Goal: Task Accomplishment & Management: Manage account settings

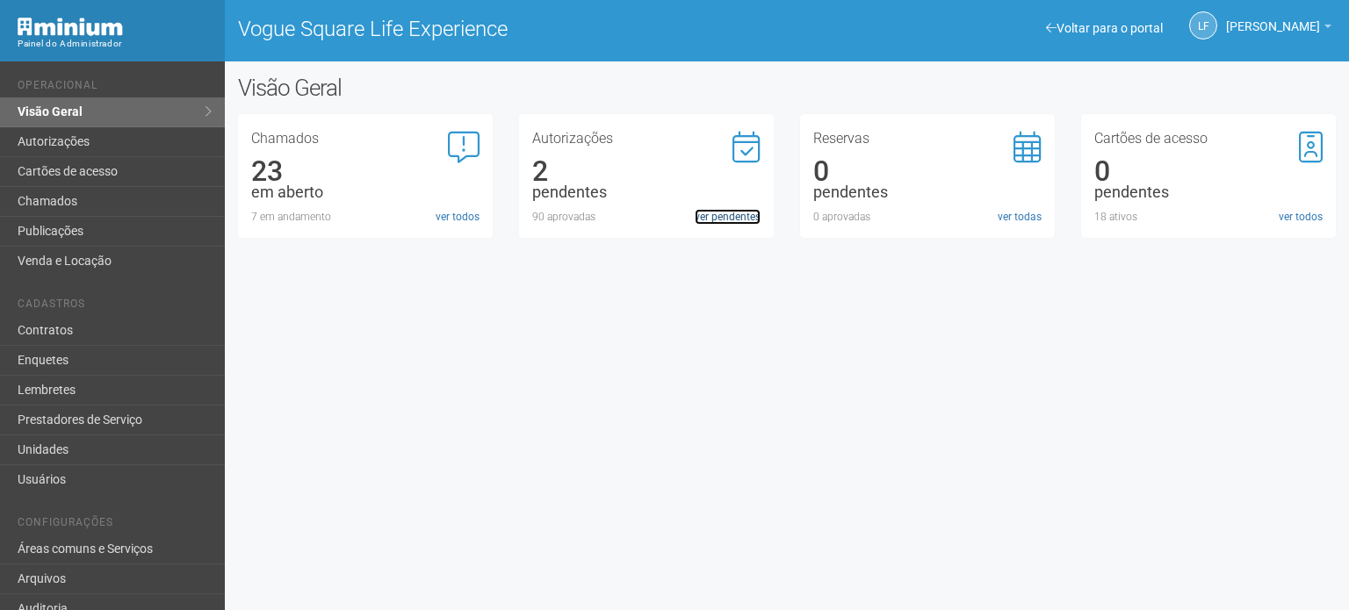
click at [728, 224] on link "ver pendentes" at bounding box center [728, 217] width 66 height 16
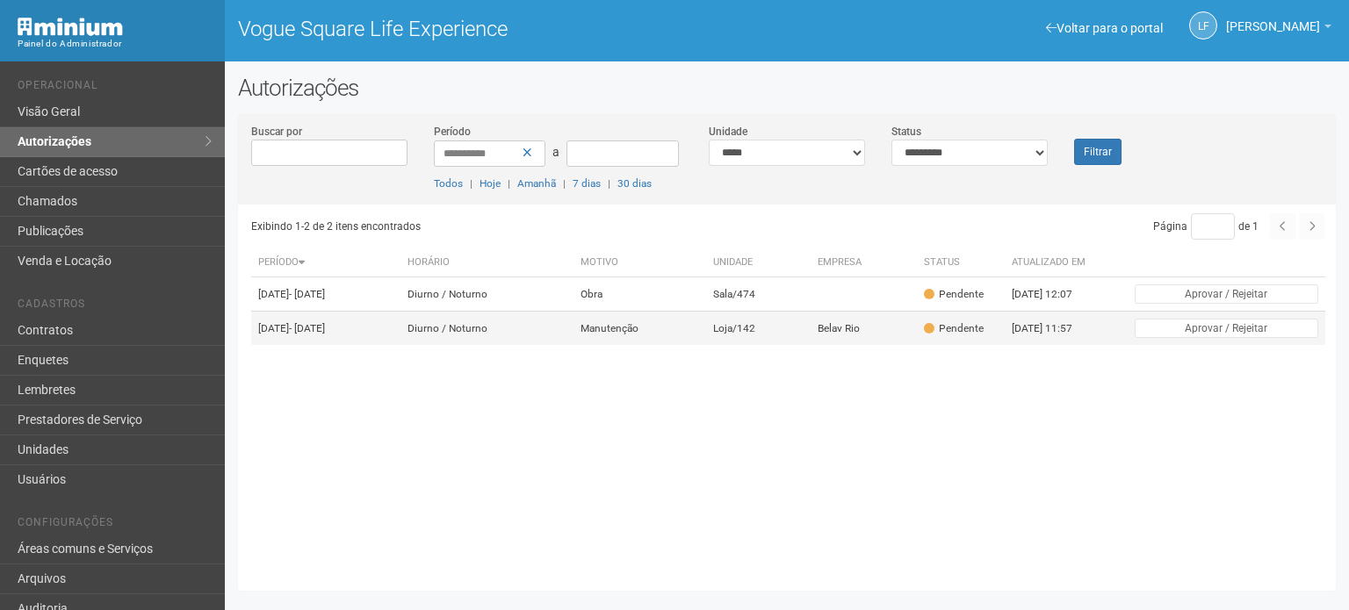
click at [681, 326] on td "Manutenção" at bounding box center [639, 329] width 133 height 34
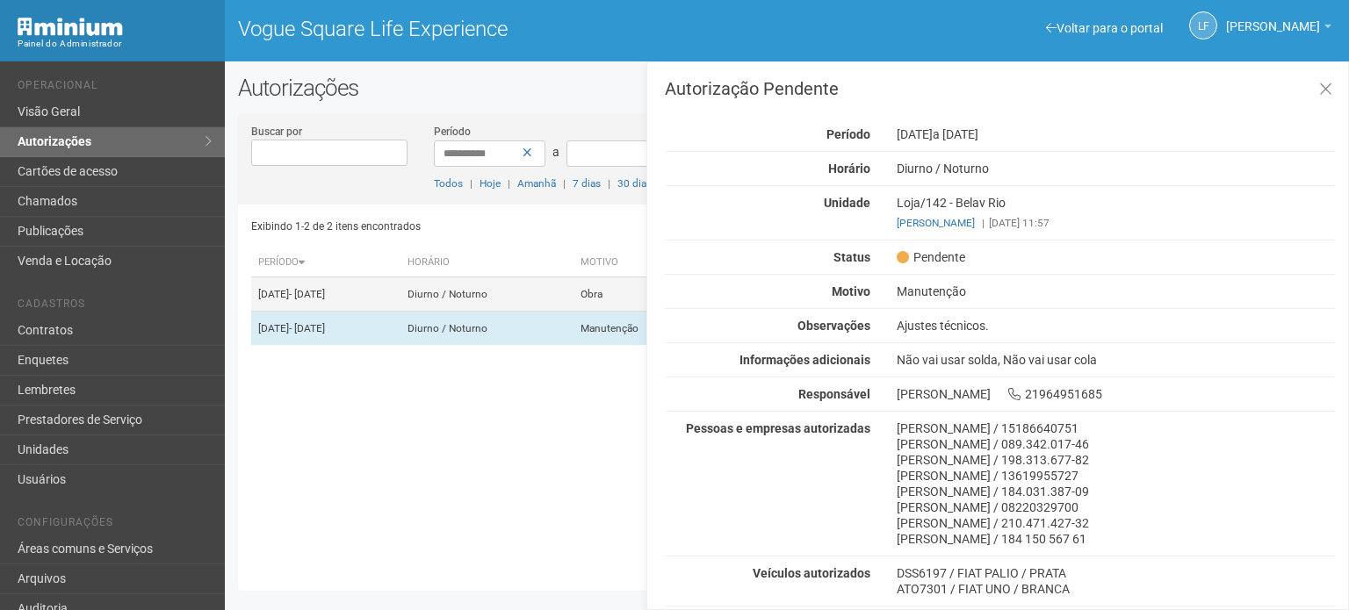
click at [532, 298] on td "Diurno / Noturno" at bounding box center [486, 294] width 173 height 34
